Goal: Task Accomplishment & Management: Use online tool/utility

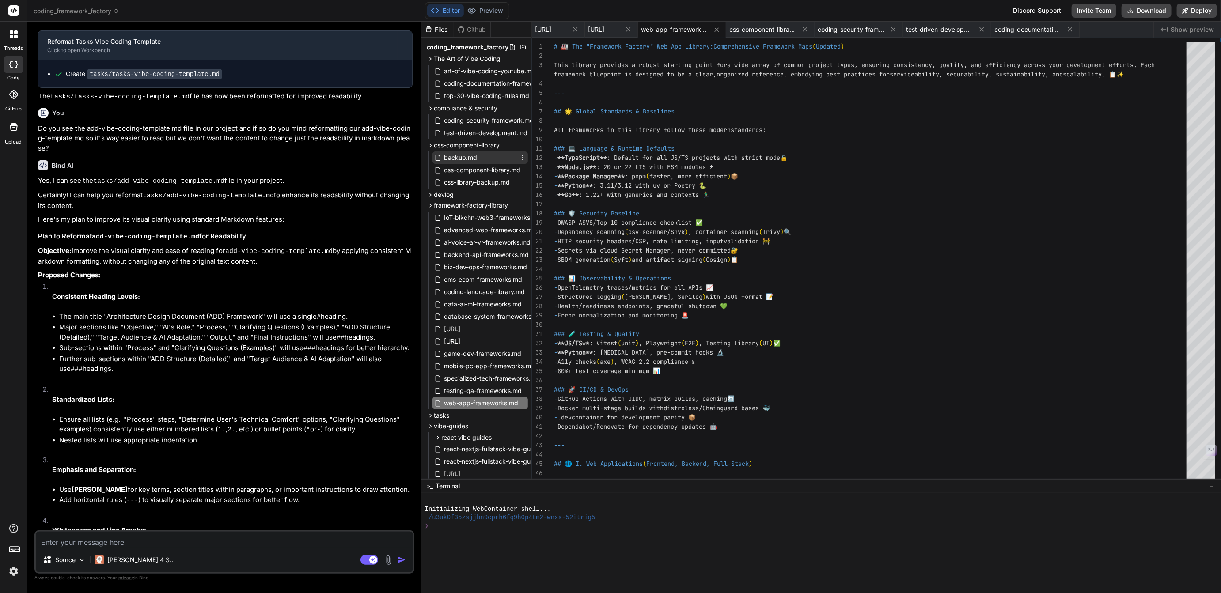
click at [521, 157] on icon at bounding box center [522, 157] width 7 height 7
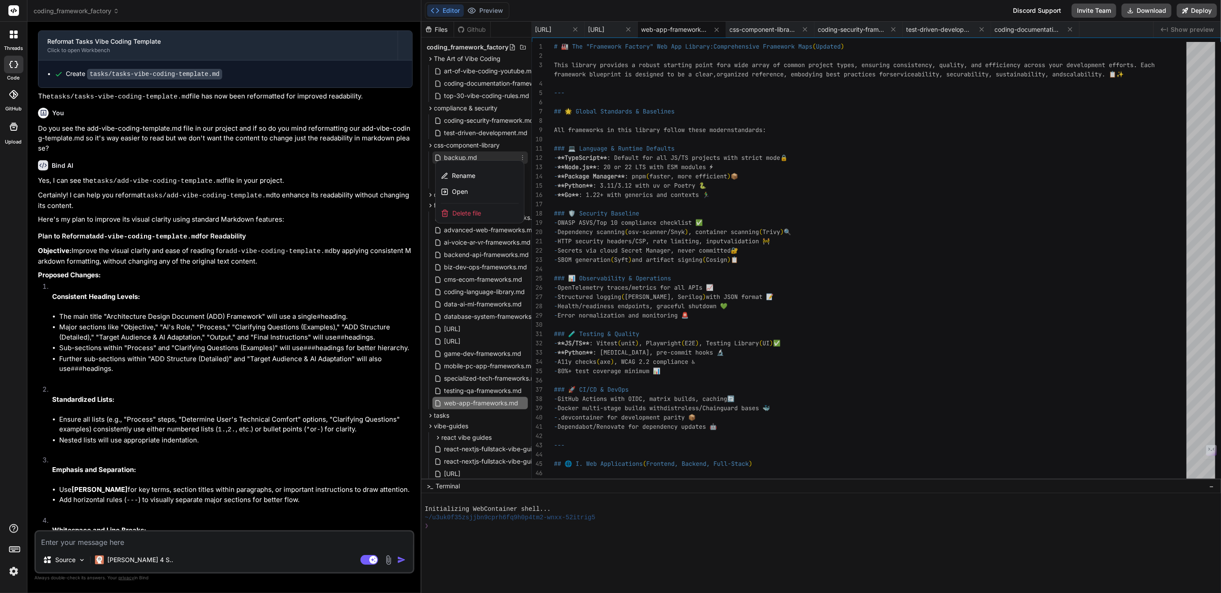
click at [465, 213] on span "Delete file" at bounding box center [466, 213] width 29 height 9
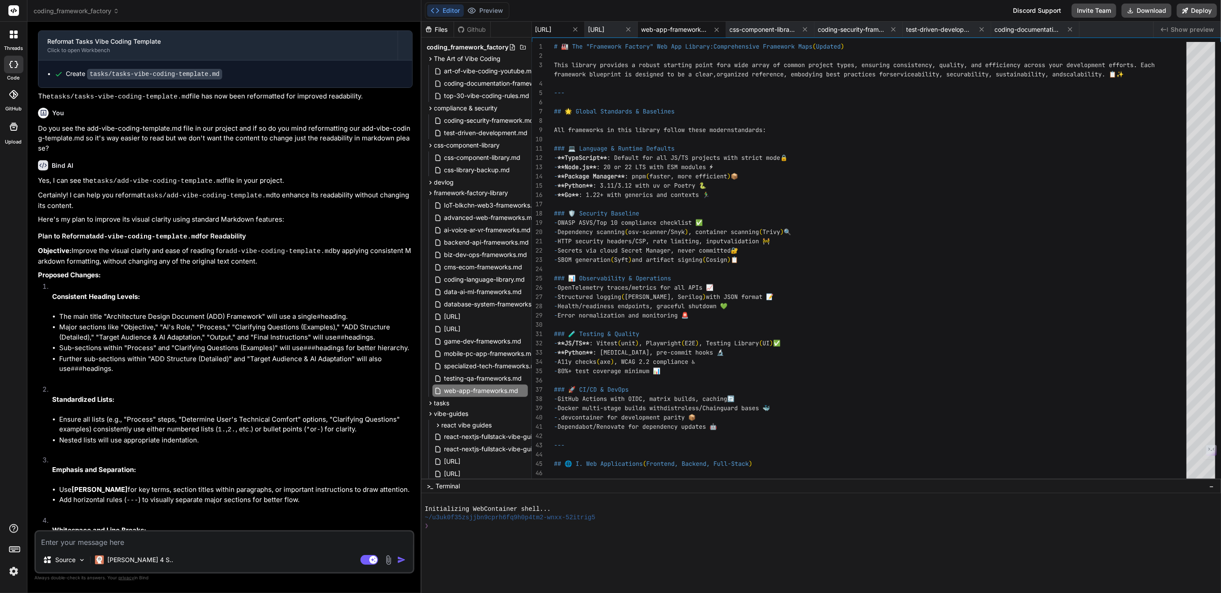
click at [552, 34] on span "[URL]" at bounding box center [543, 29] width 16 height 9
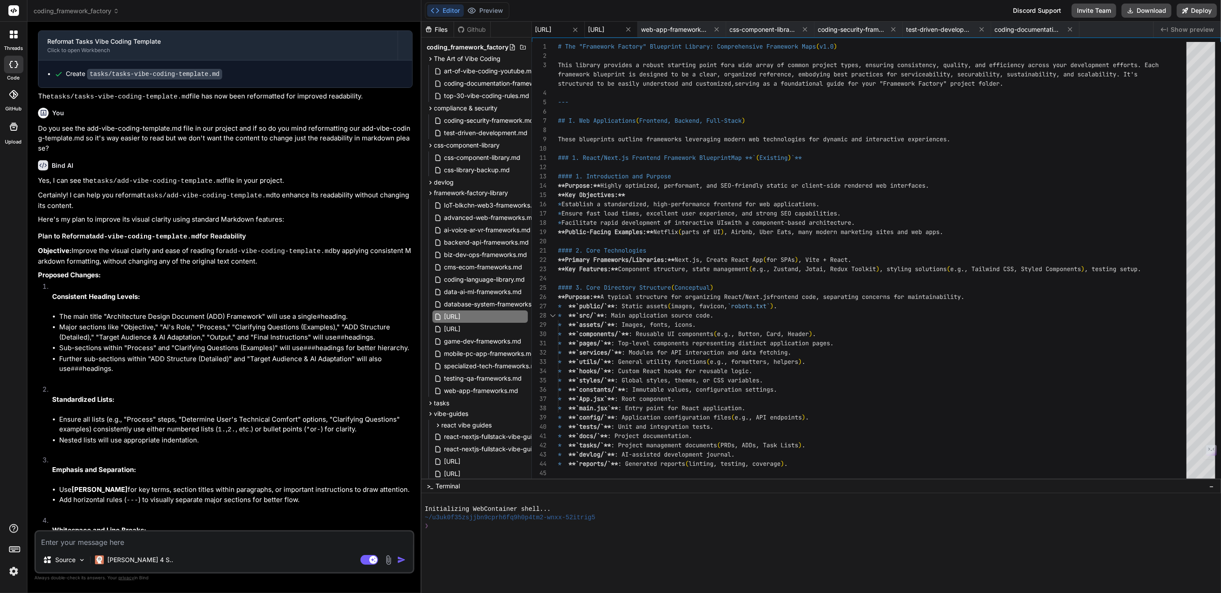
click at [605, 31] on span "[URL]" at bounding box center [596, 29] width 16 height 9
type textarea "14. **🧪 Testing & QA** (3 blueprints) - Unit/Integration, E2E, Performance 15. …"
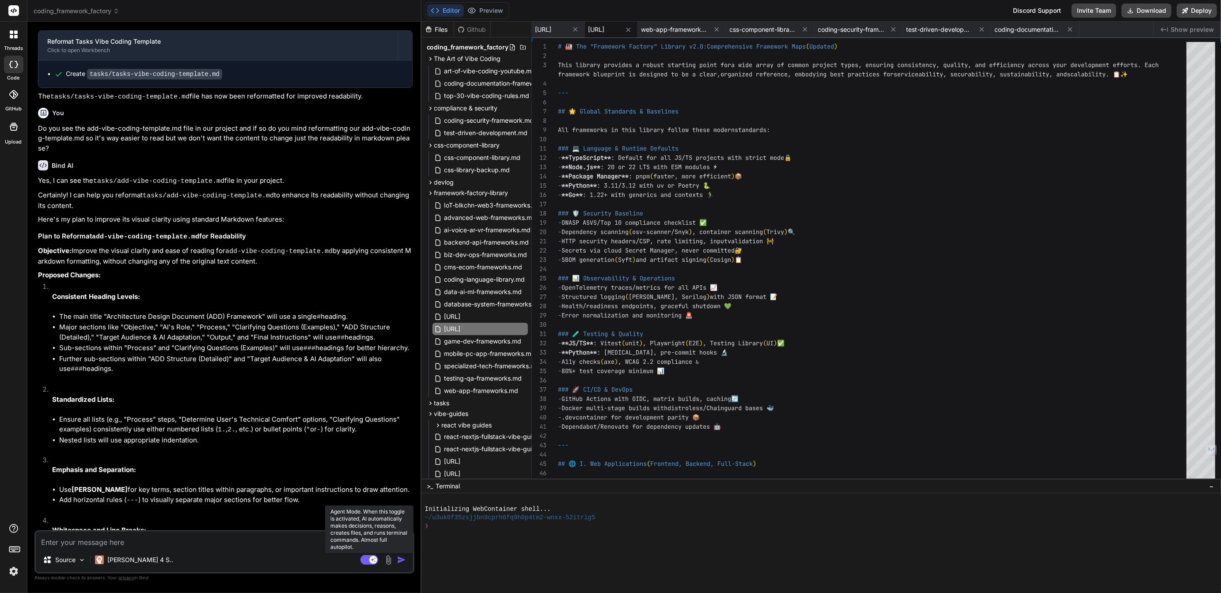
click at [364, 560] on rect at bounding box center [369, 560] width 18 height 10
type textarea "x"
click at [796, 26] on span "css-component-library.md" at bounding box center [763, 29] width 66 height 9
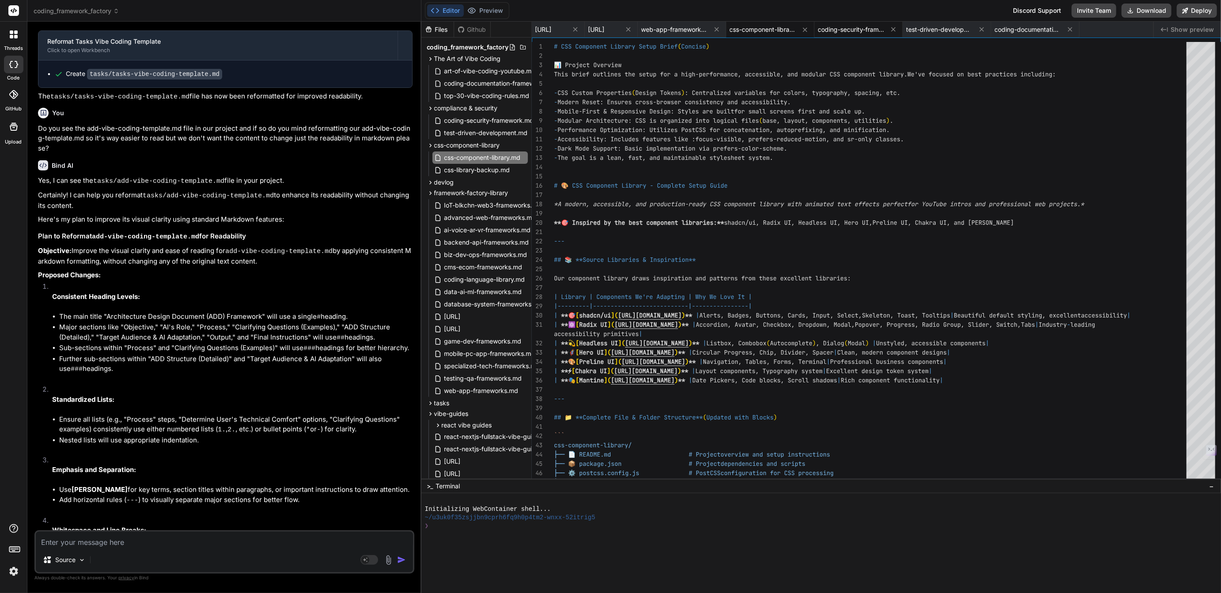
click at [884, 27] on span "coding-security-framework.md" at bounding box center [851, 29] width 66 height 9
type textarea "*This framework represents the most advanced, comprehensive security implementa…"
